Goal: Check status: Check status

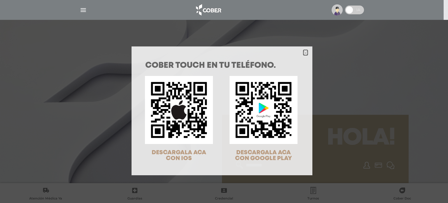
click at [304, 53] on icon "Close" at bounding box center [306, 53] width 4 height 4
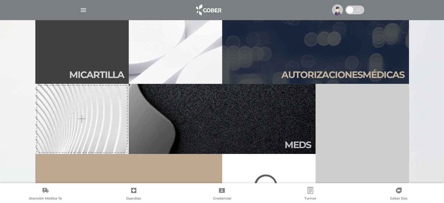
scroll to position [169, 0]
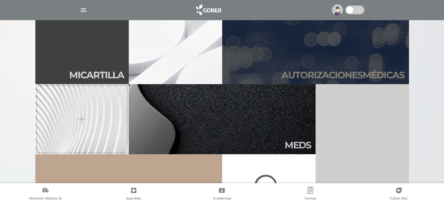
click at [301, 73] on h2 "Autori zaciones médicas" at bounding box center [342, 74] width 123 height 11
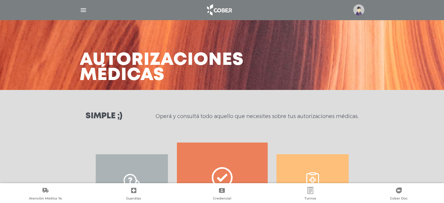
scroll to position [90, 0]
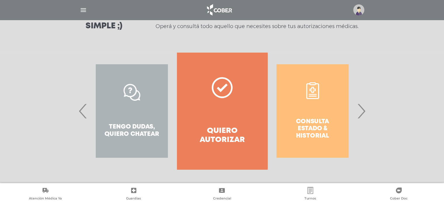
click at [361, 114] on span "›" at bounding box center [360, 111] width 11 height 32
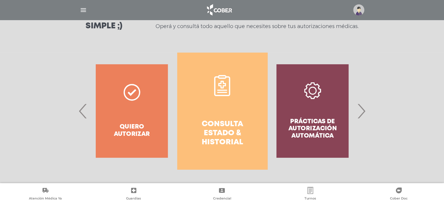
click at [226, 125] on h4 "Consulta estado & historial" at bounding box center [222, 133] width 69 height 27
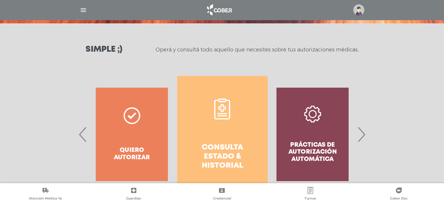
scroll to position [65, 0]
